Goal: Find specific page/section: Find specific page/section

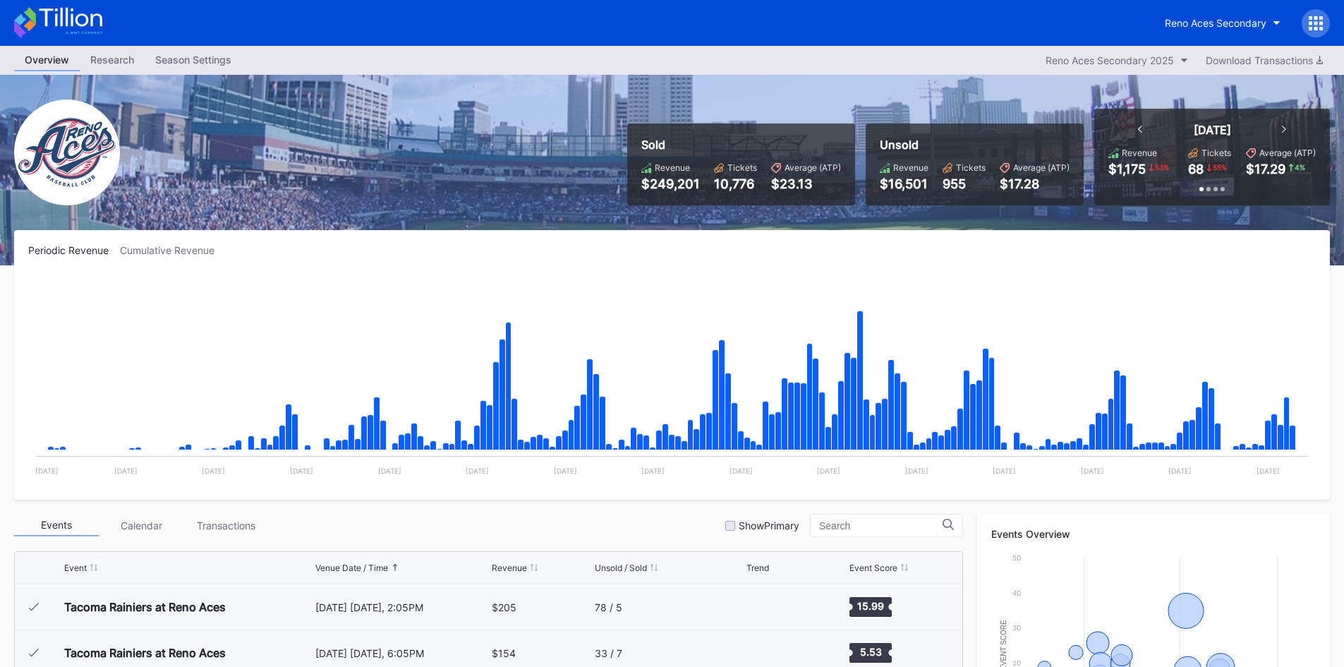
scroll to position [3023, 0]
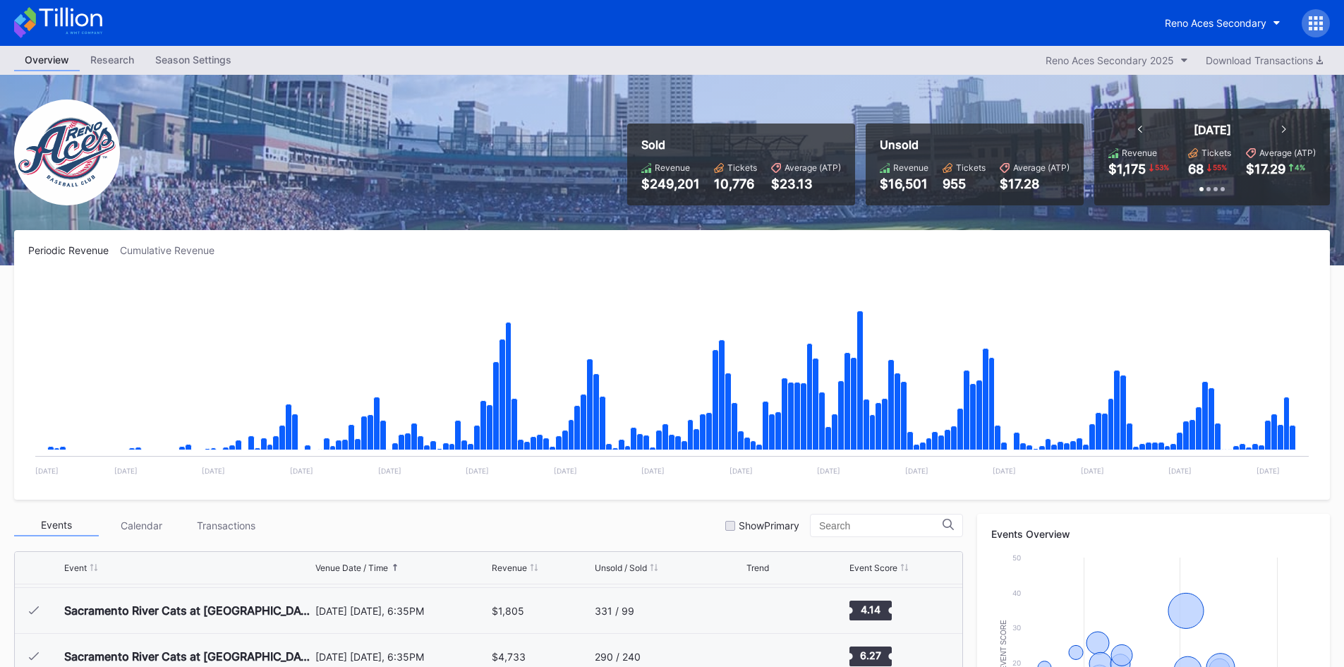
drag, startPoint x: 0, startPoint y: 0, endPoint x: 61, endPoint y: 23, distance: 65.4
click at [61, 23] on icon at bounding box center [70, 17] width 63 height 19
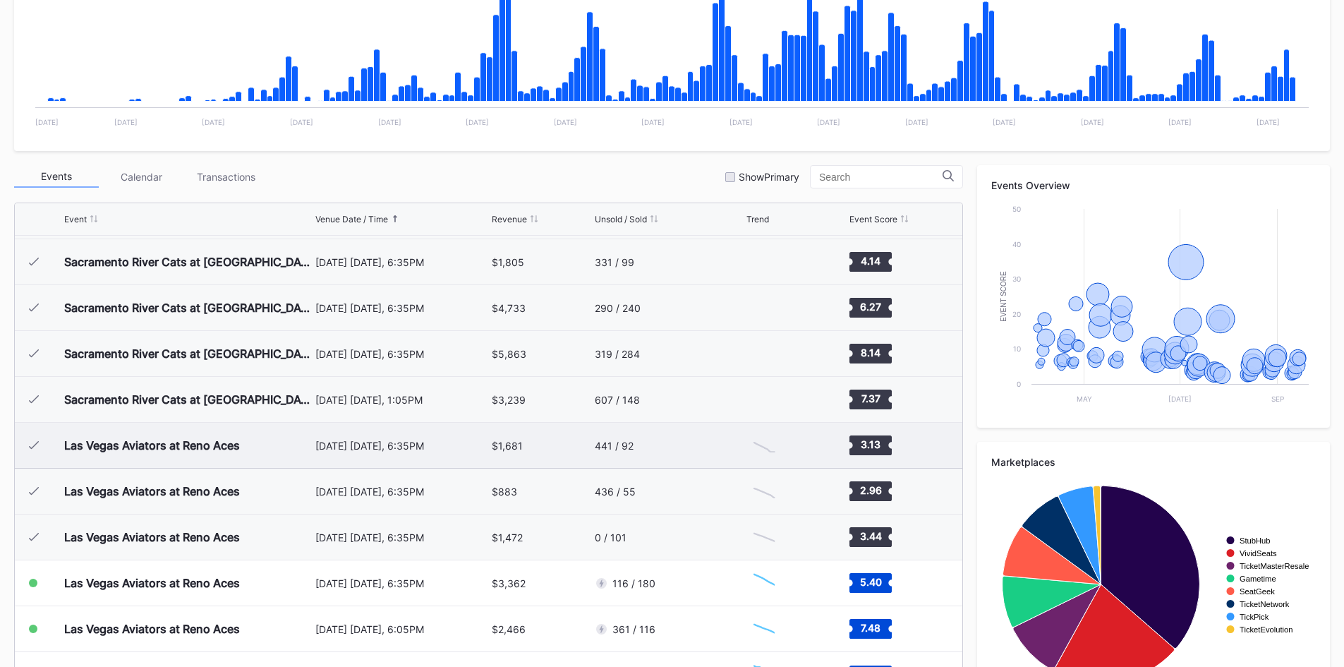
scroll to position [400, 0]
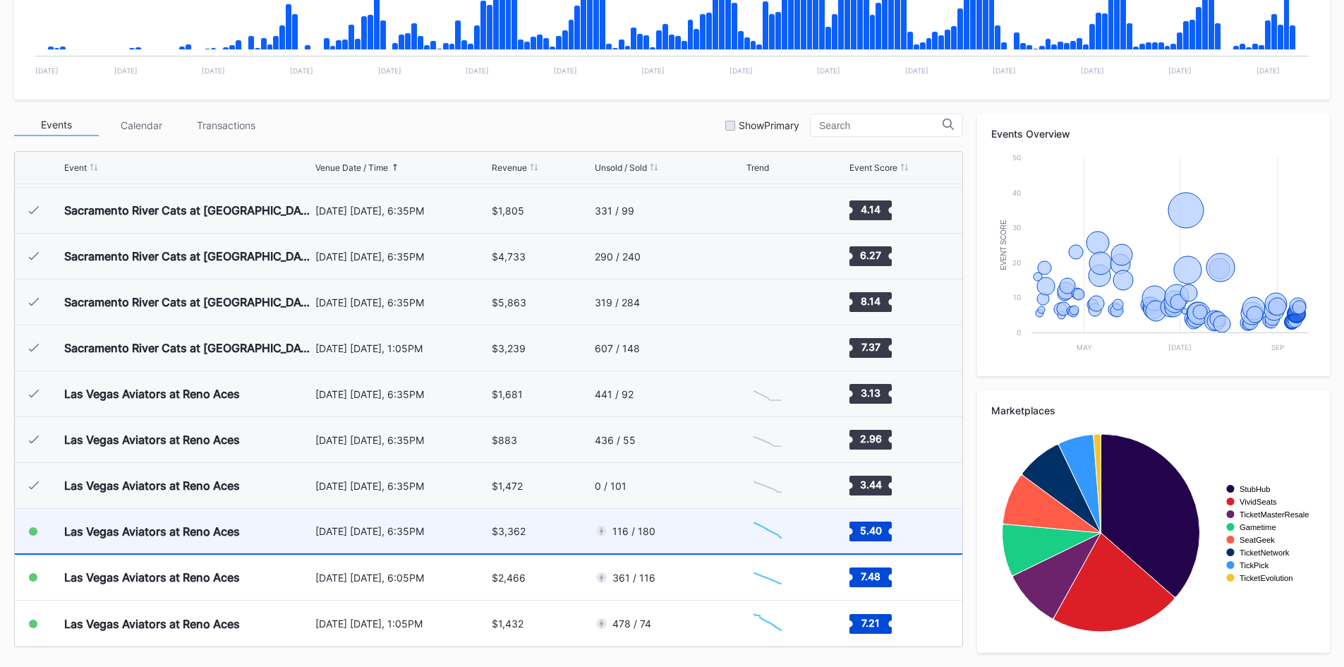
click at [679, 528] on div "116 / 180" at bounding box center [669, 531] width 149 height 44
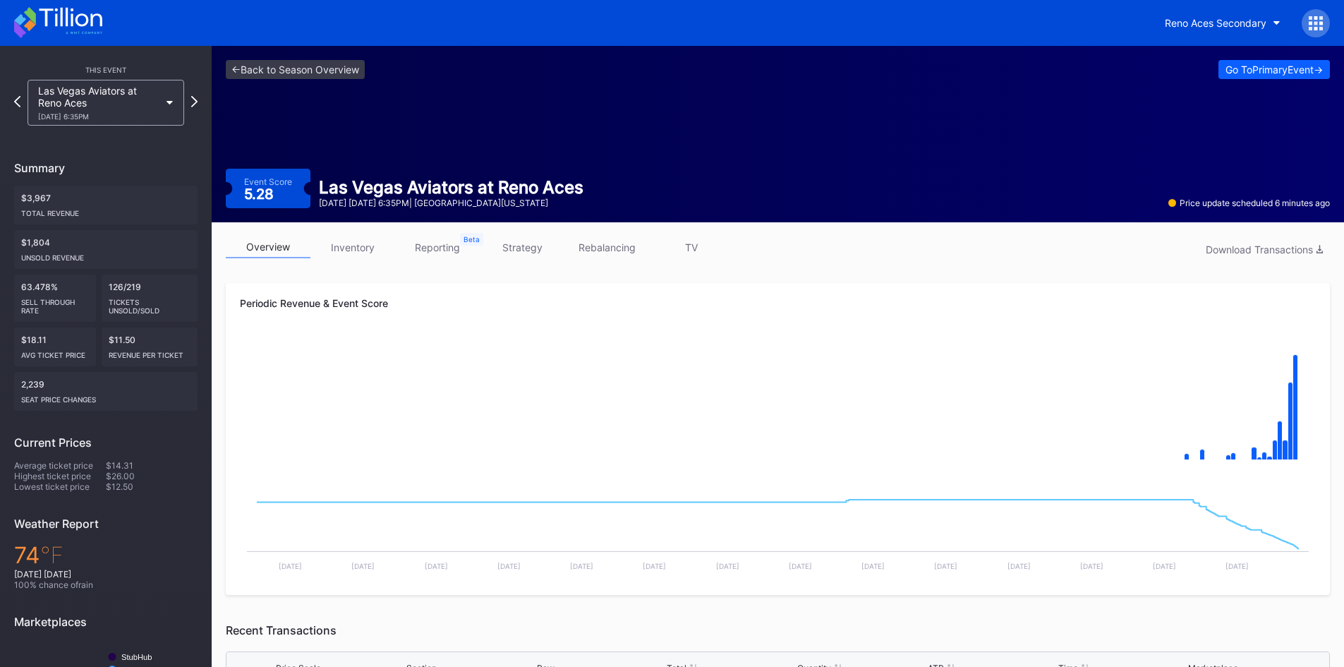
click at [71, 7] on icon at bounding box center [58, 22] width 88 height 31
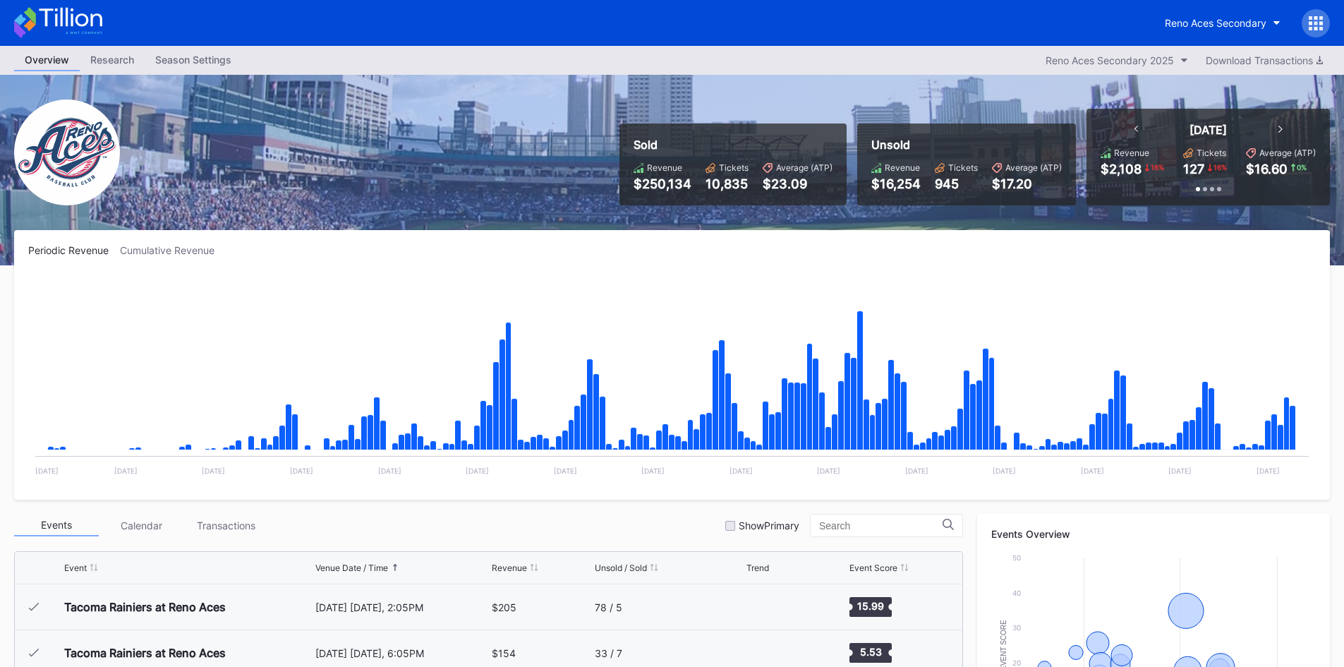
scroll to position [3023, 0]
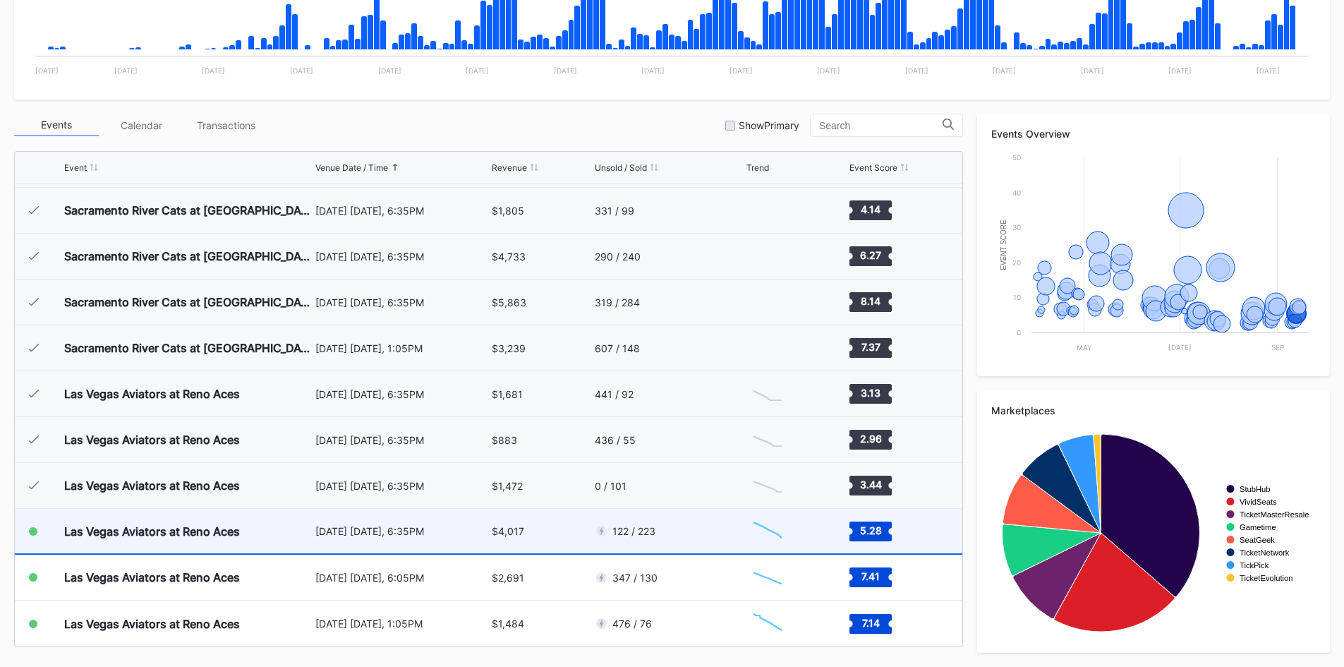
click at [678, 529] on div "122 / 223" at bounding box center [669, 531] width 149 height 44
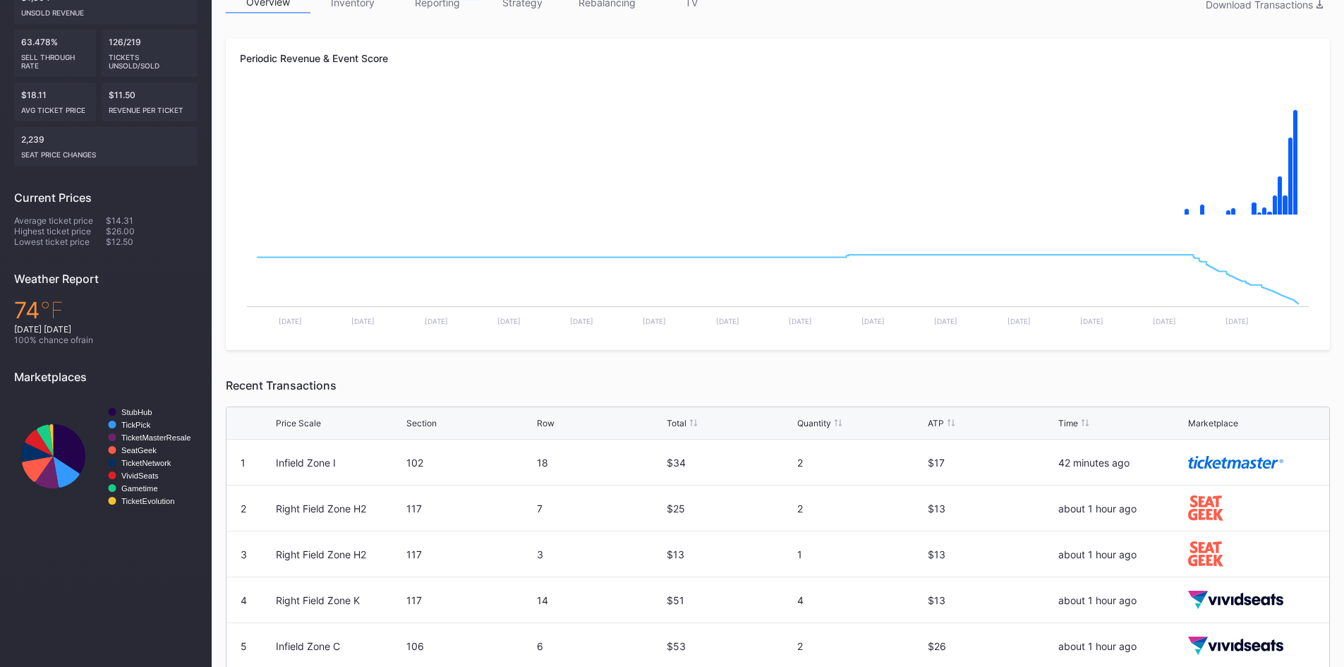
scroll to position [106, 0]
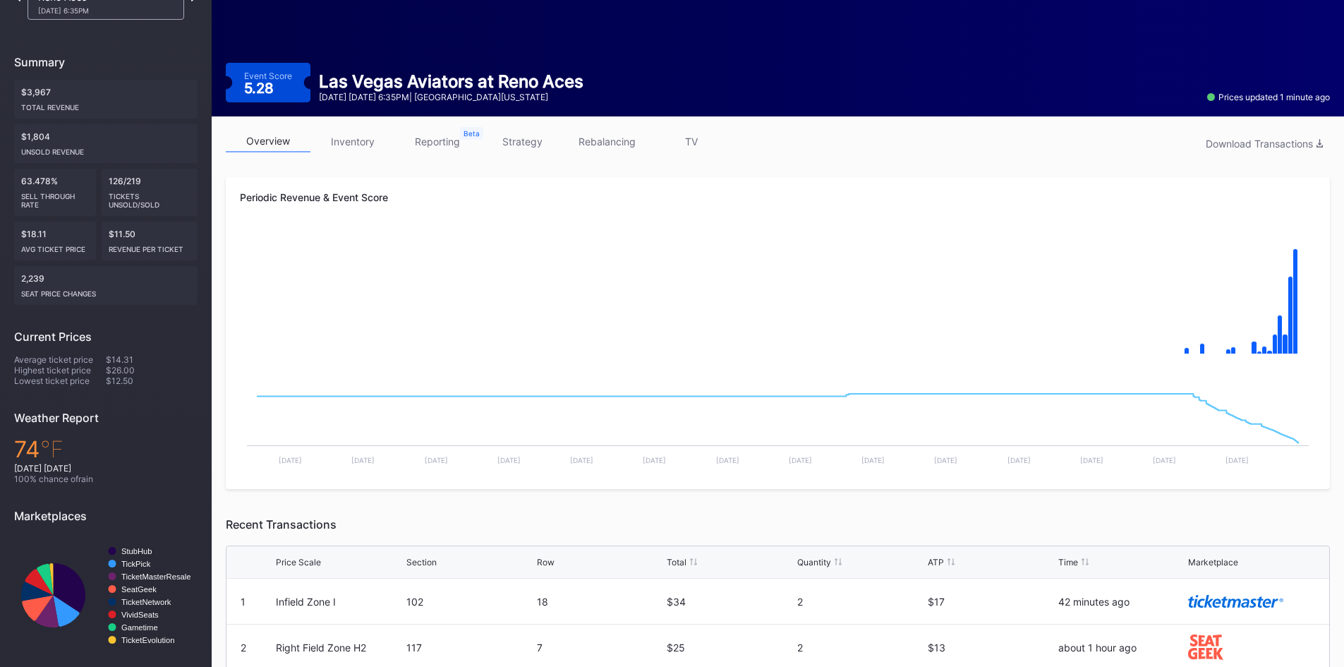
click at [332, 138] on link "inventory" at bounding box center [352, 141] width 85 height 22
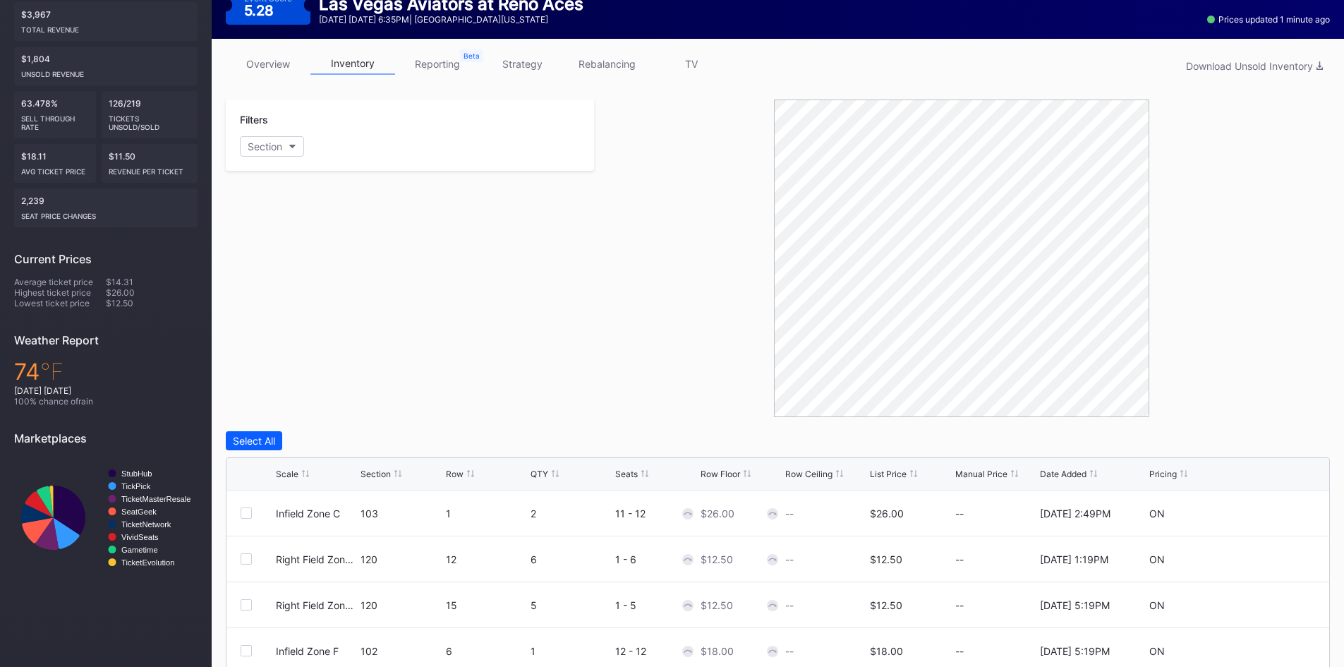
scroll to position [272, 0]
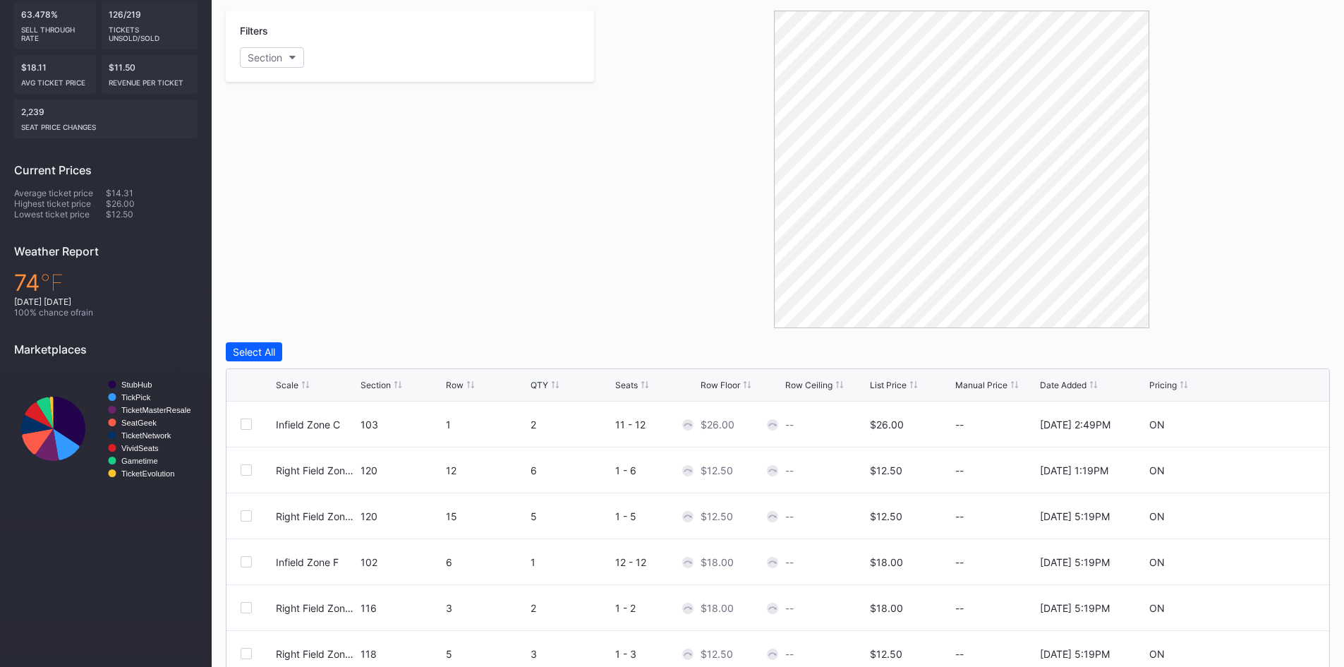
click at [886, 384] on div "List Price" at bounding box center [888, 385] width 37 height 11
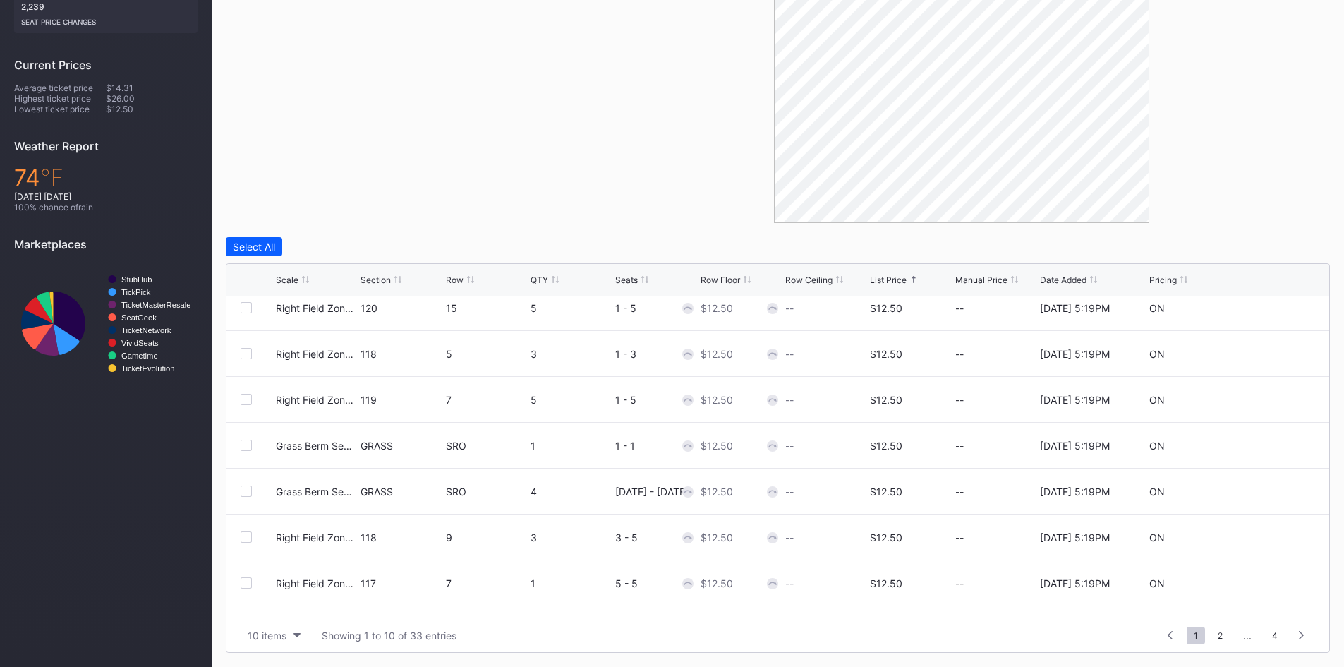
scroll to position [0, 0]
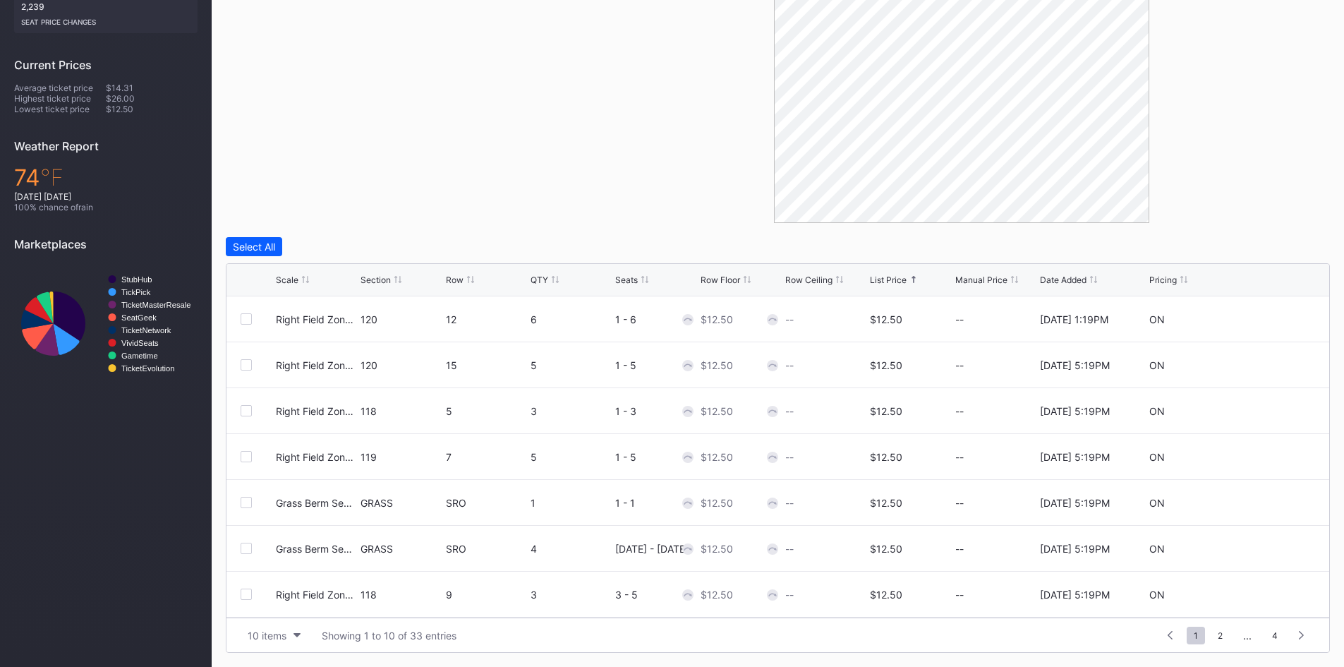
click at [397, 278] on icon at bounding box center [397, 279] width 7 height 7
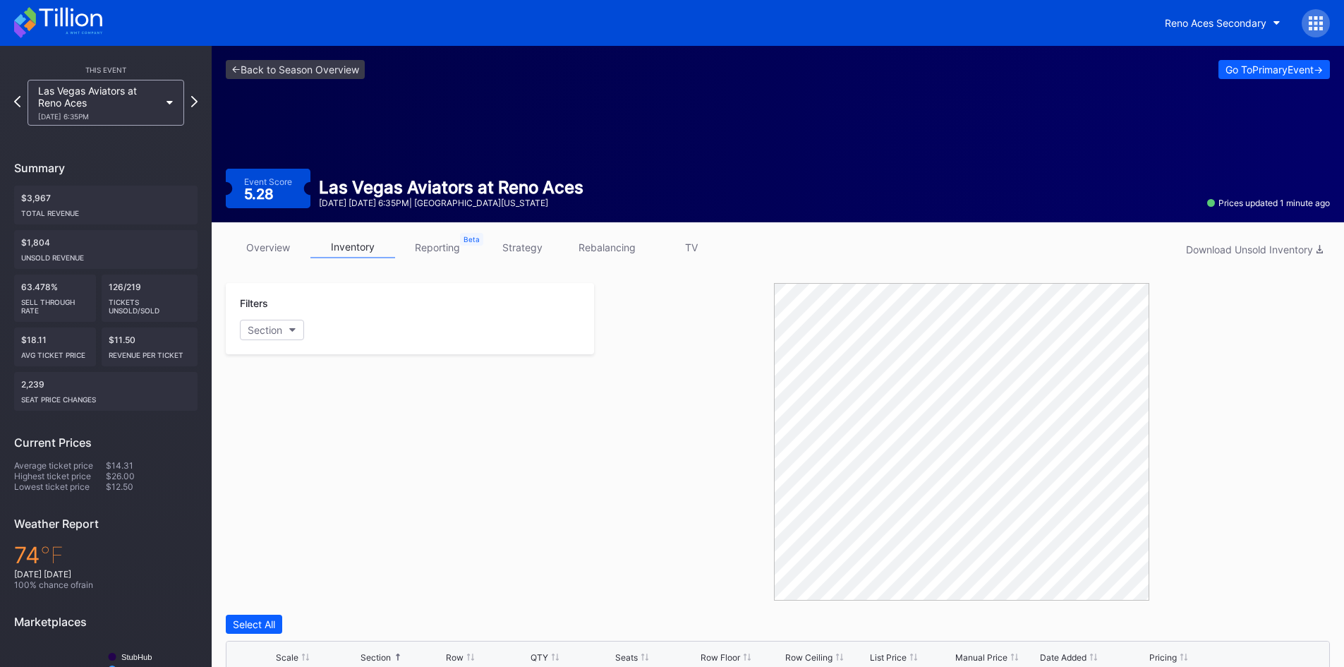
click at [229, 254] on link "overview" at bounding box center [268, 247] width 85 height 22
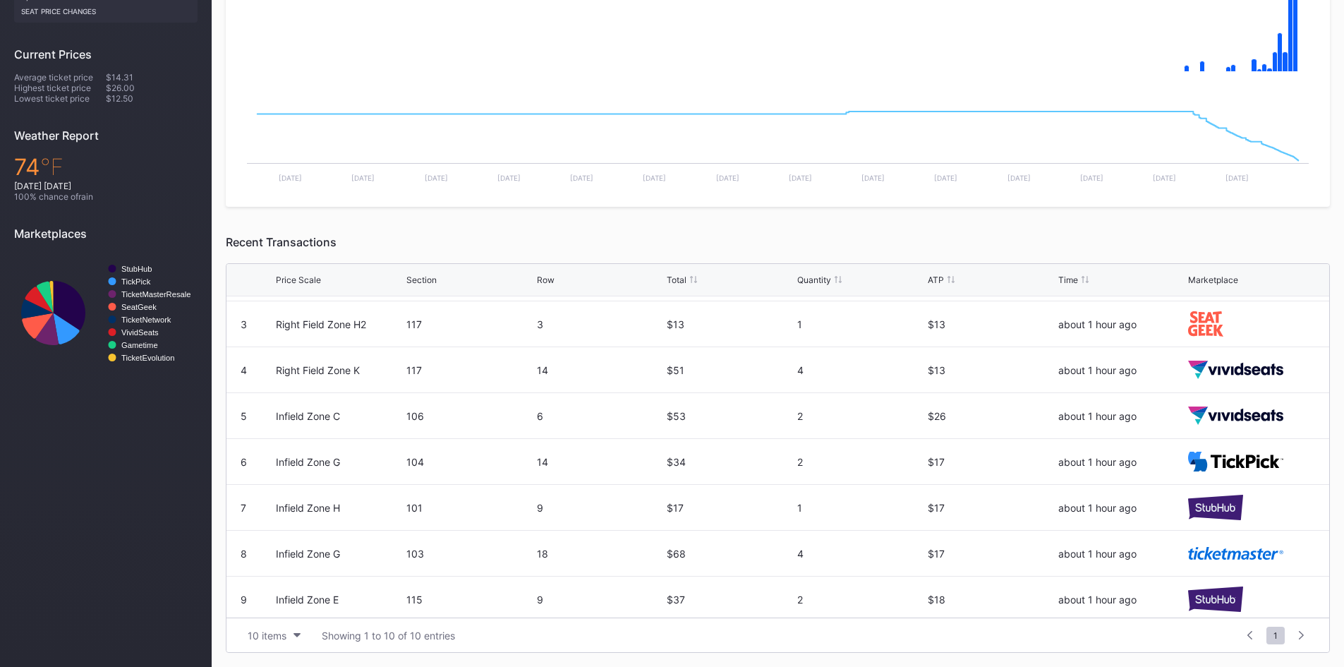
scroll to position [138, 0]
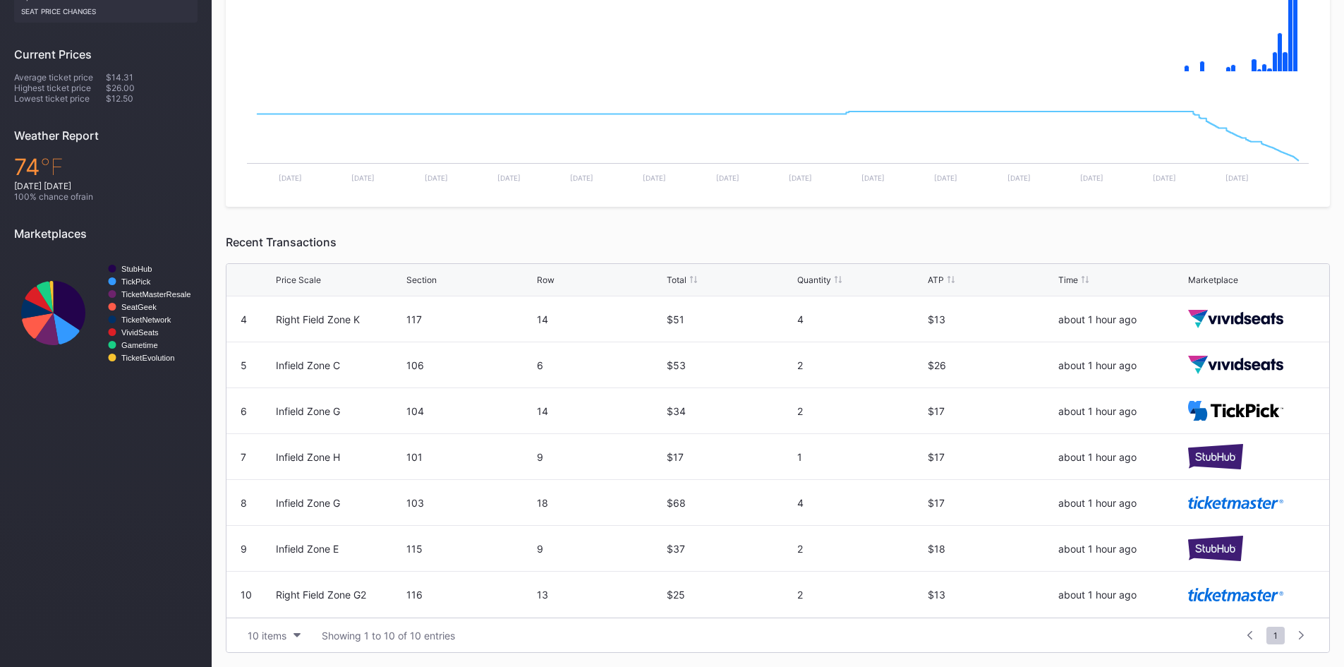
click at [1297, 633] on div at bounding box center [1301, 635] width 22 height 20
click at [258, 635] on div "10 items" at bounding box center [267, 635] width 39 height 12
click at [284, 548] on div "50 items" at bounding box center [271, 548] width 40 height 12
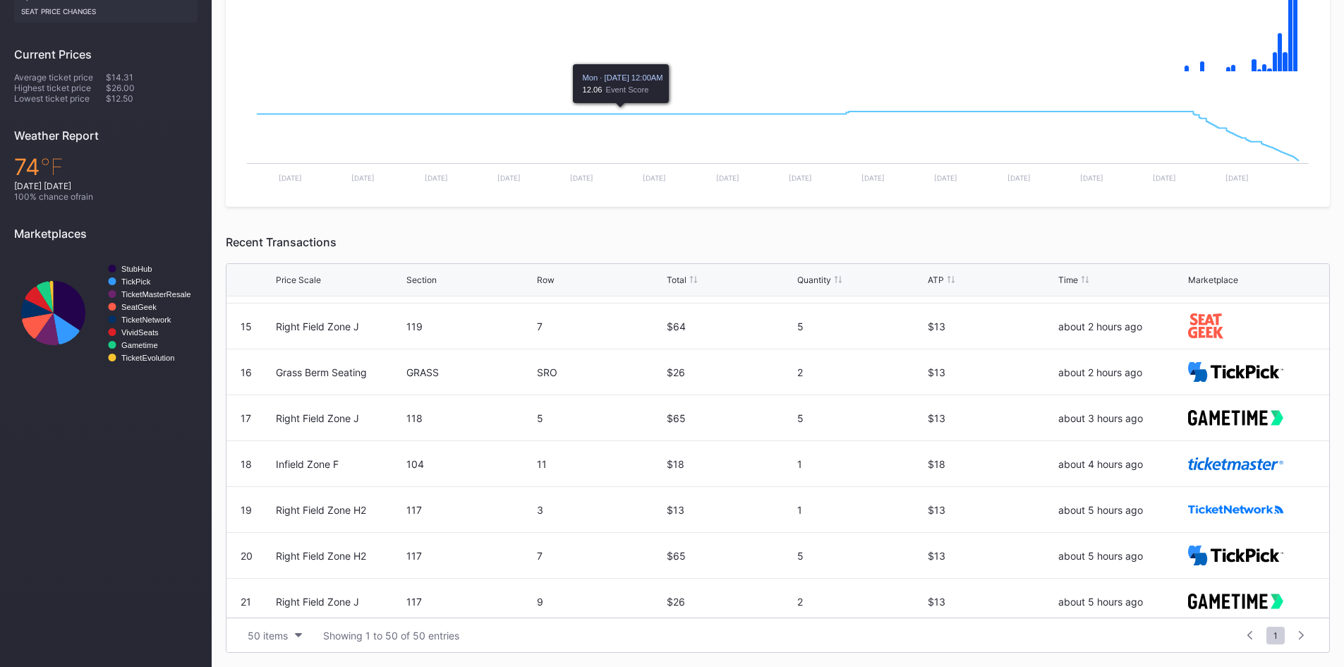
scroll to position [0, 0]
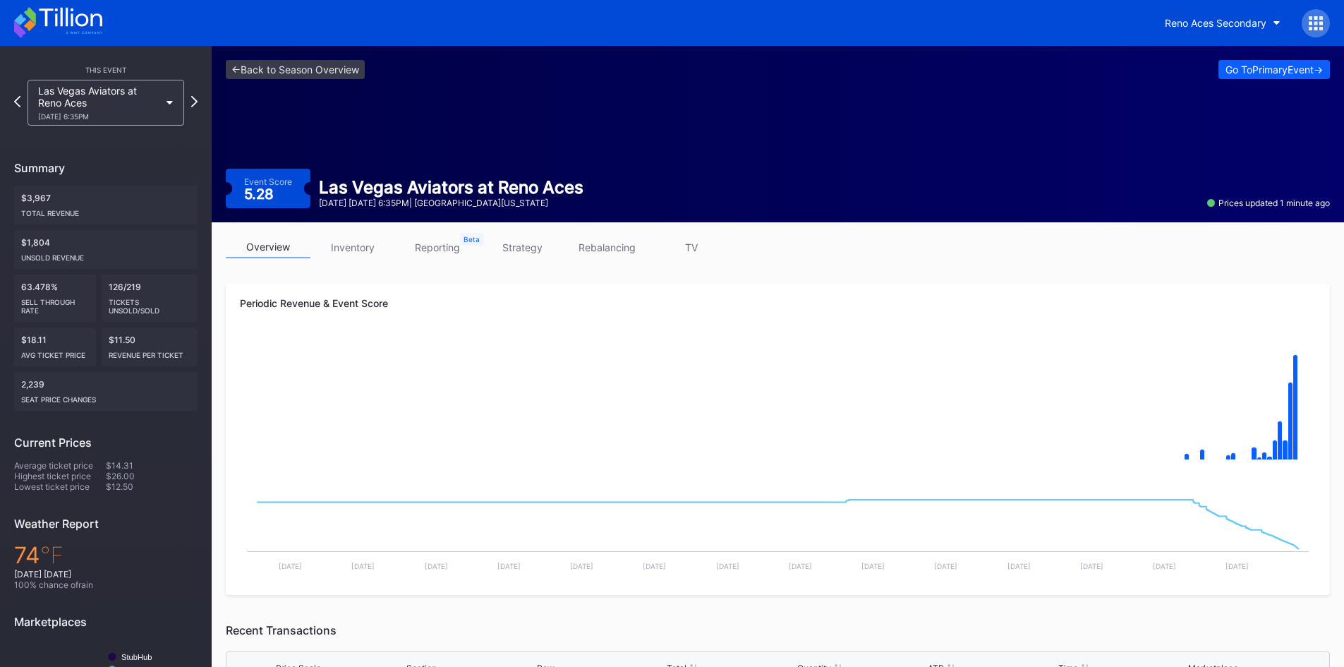
click at [64, 32] on icon at bounding box center [58, 22] width 88 height 31
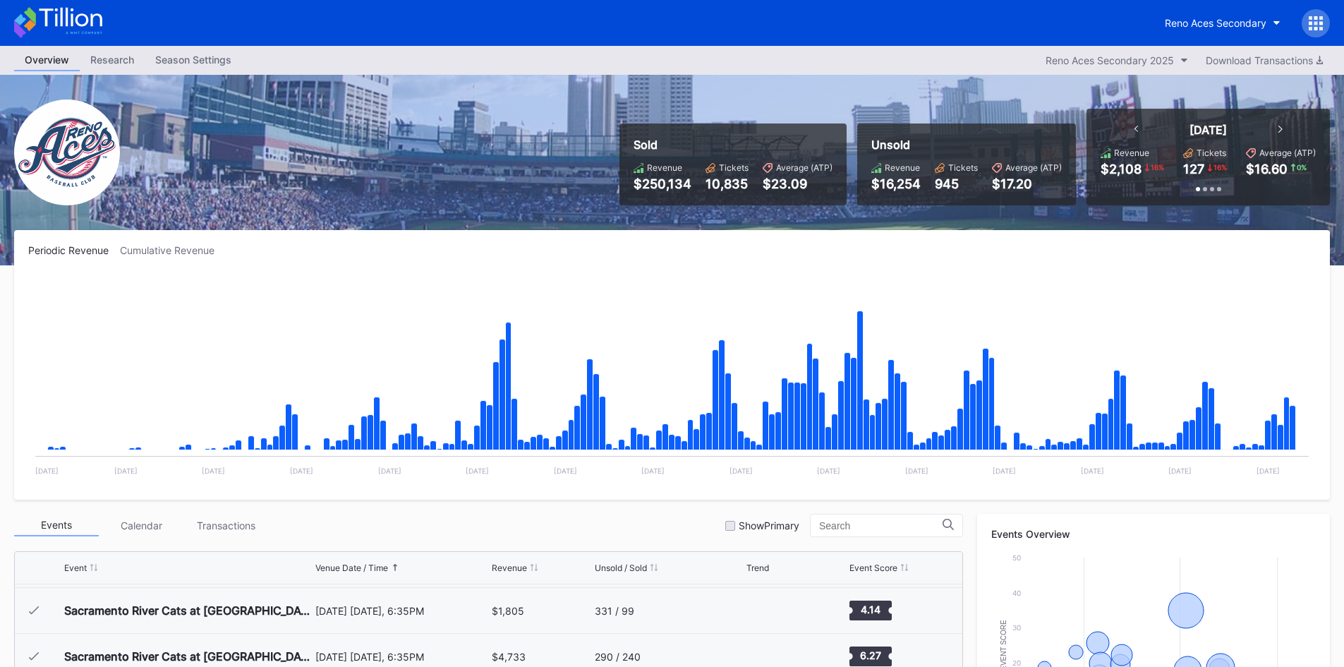
click at [37, 25] on icon at bounding box center [58, 22] width 88 height 31
